Goal: Information Seeking & Learning: Learn about a topic

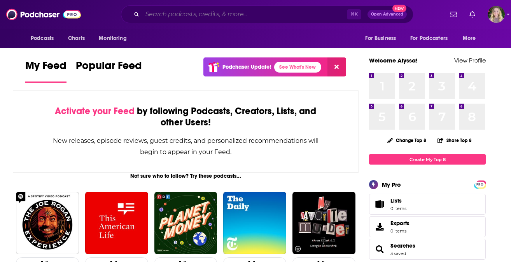
click at [175, 17] on input "Search podcasts, credits, & more..." at bounding box center [244, 14] width 204 height 12
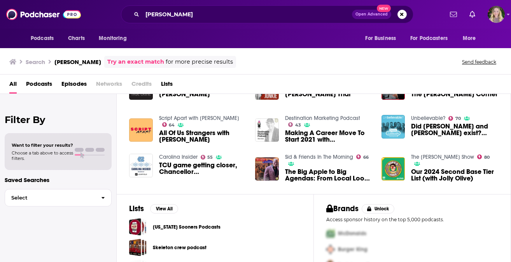
scroll to position [157, 0]
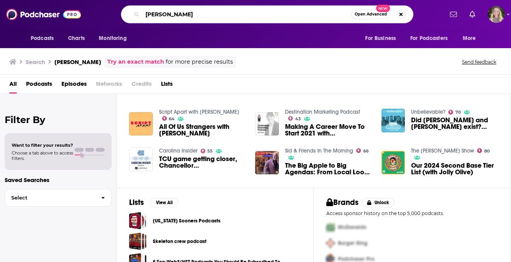
drag, startPoint x: 193, startPoint y: 12, endPoint x: 119, endPoint y: 10, distance: 74.3
click at [119, 10] on div "[PERSON_NAME] Open Advanced New" at bounding box center [267, 14] width 352 height 18
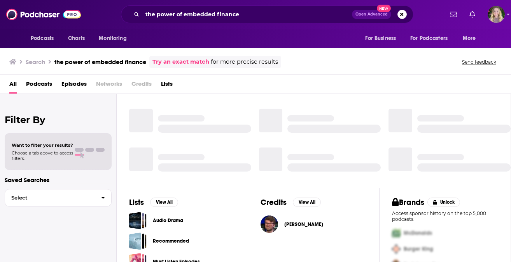
scroll to position [157, 0]
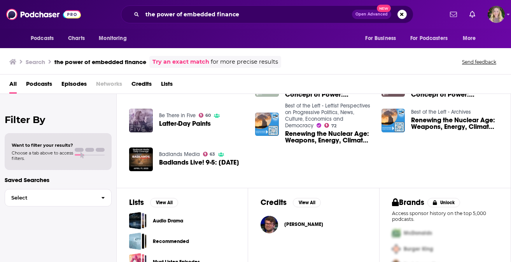
click at [37, 86] on span "Podcasts" at bounding box center [39, 86] width 26 height 16
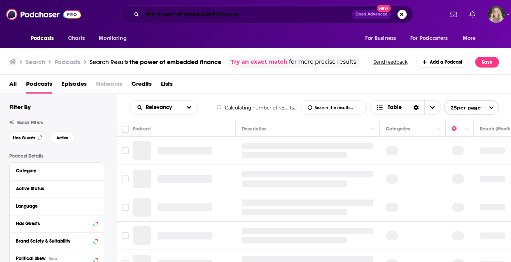
click at [148, 14] on input "the power of embedded finance" at bounding box center [246, 14] width 209 height 12
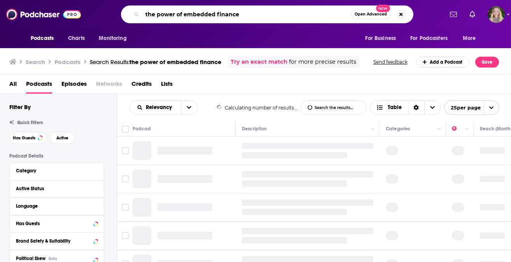
click at [148, 14] on input "the power of embedded finance" at bounding box center [246, 14] width 209 height 12
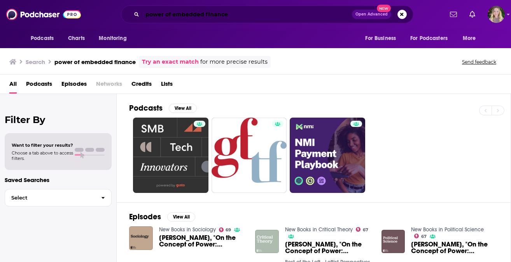
click at [170, 14] on input "power of embedded finance" at bounding box center [246, 14] width 209 height 12
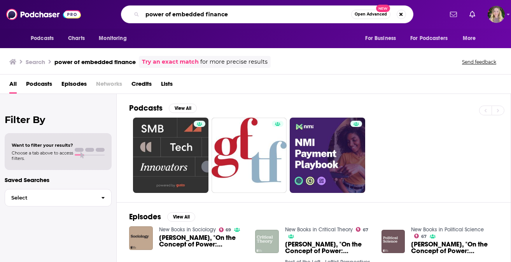
click at [170, 14] on input "power of embedded finance" at bounding box center [246, 14] width 209 height 12
paste input "The CTO Playbook"
type input "The CTO Playbook"
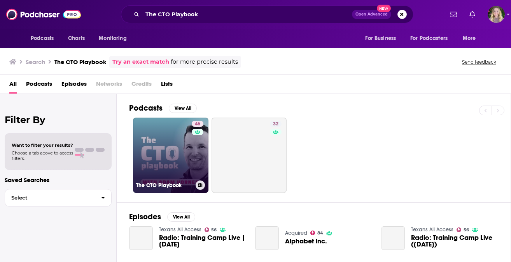
click at [182, 153] on link "46 The CTO Playbook" at bounding box center [170, 155] width 75 height 75
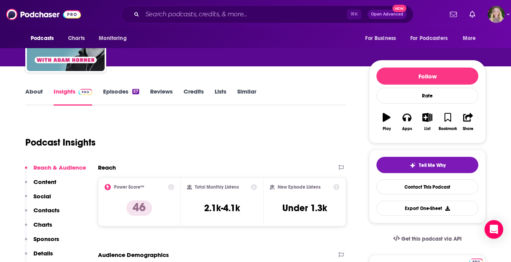
scroll to position [101, 0]
